Goal: Task Accomplishment & Management: Manage account settings

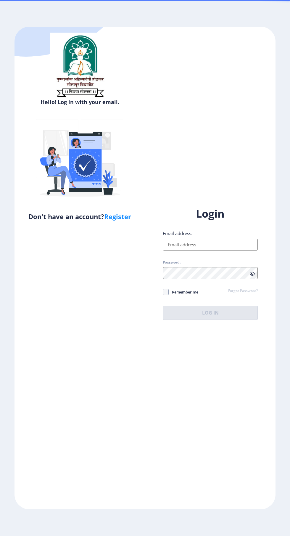
scroll to position [10, 0]
click at [222, 250] on input "Email address:" at bounding box center [210, 245] width 95 height 12
type input "sidharamhalatot88@gmail.com"
click at [252, 276] on span at bounding box center [252, 274] width 5 height 6
click at [253, 276] on icon at bounding box center [252, 273] width 5 height 4
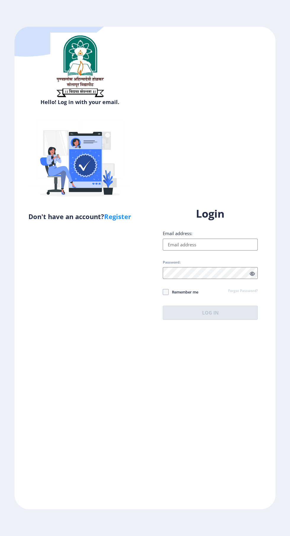
click at [218, 250] on input "Email address:" at bounding box center [210, 245] width 95 height 12
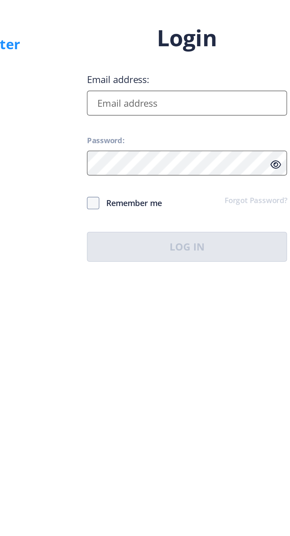
type input "sidharamhalatot88@gmail.com"
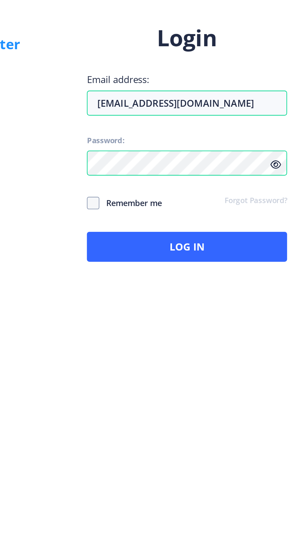
click at [251, 276] on icon at bounding box center [252, 273] width 5 height 4
click at [252, 276] on icon at bounding box center [252, 273] width 5 height 4
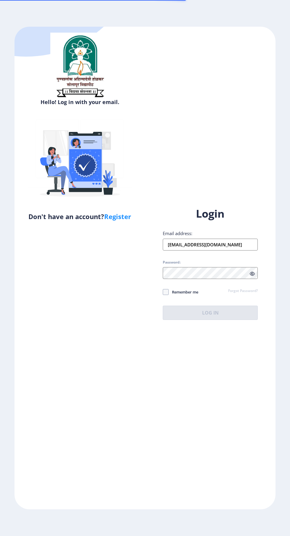
scroll to position [10, 0]
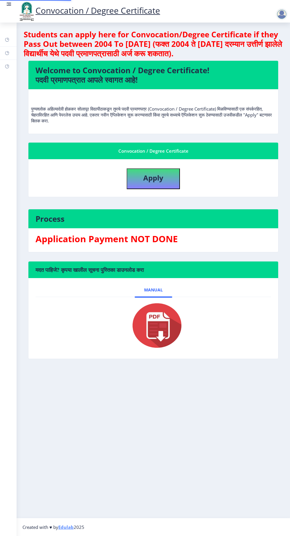
scroll to position [10, 0]
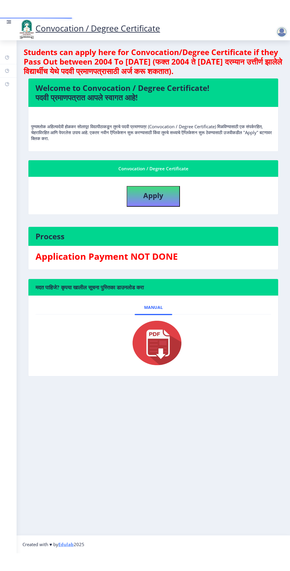
scroll to position [10, 0]
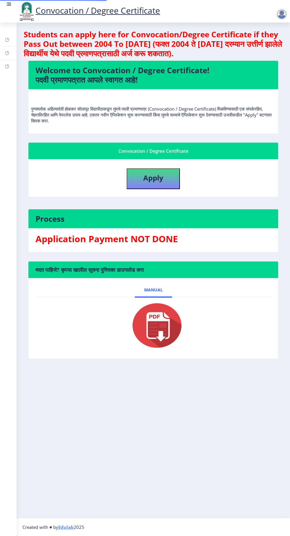
scroll to position [10, 0]
